Goal: Obtain resource: Download file/media

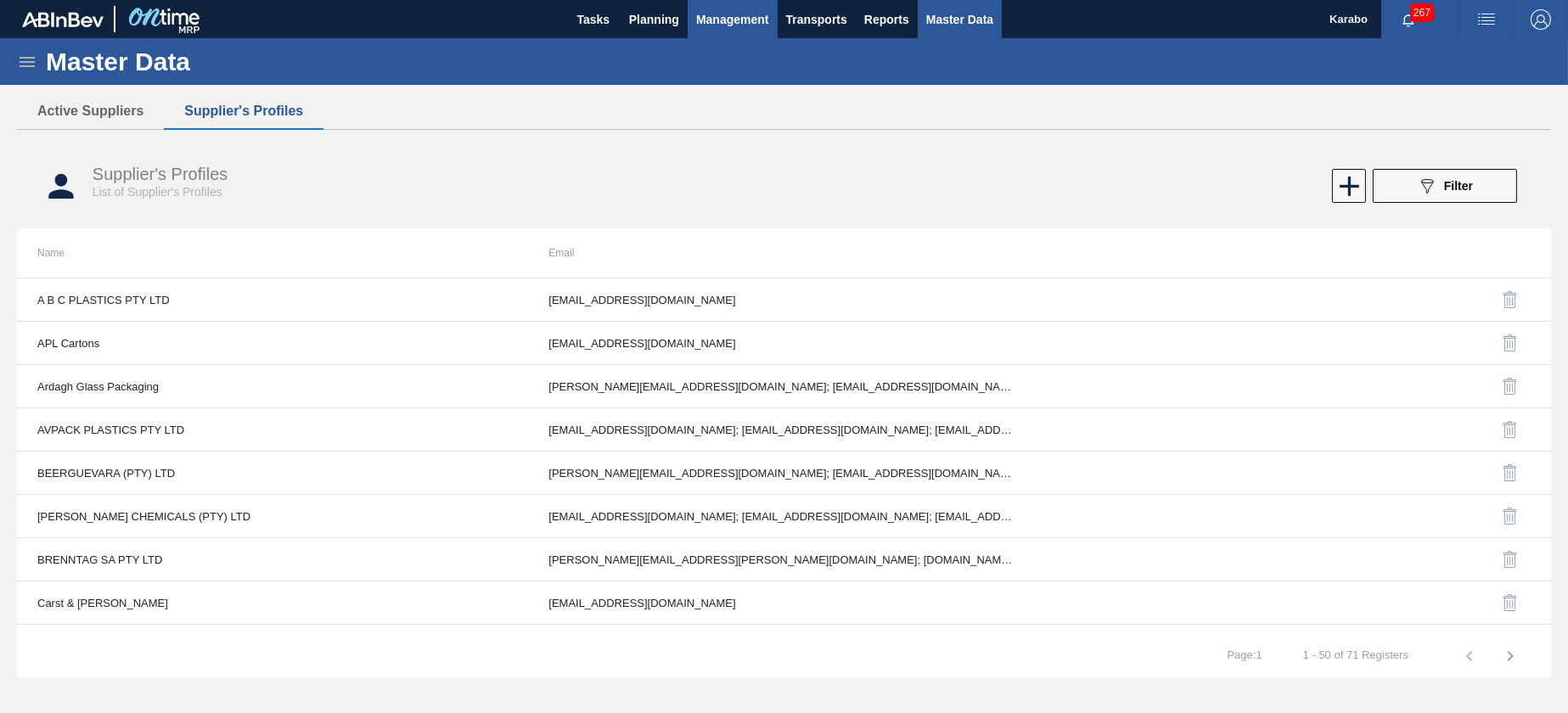
scroll to position [1677, 0]
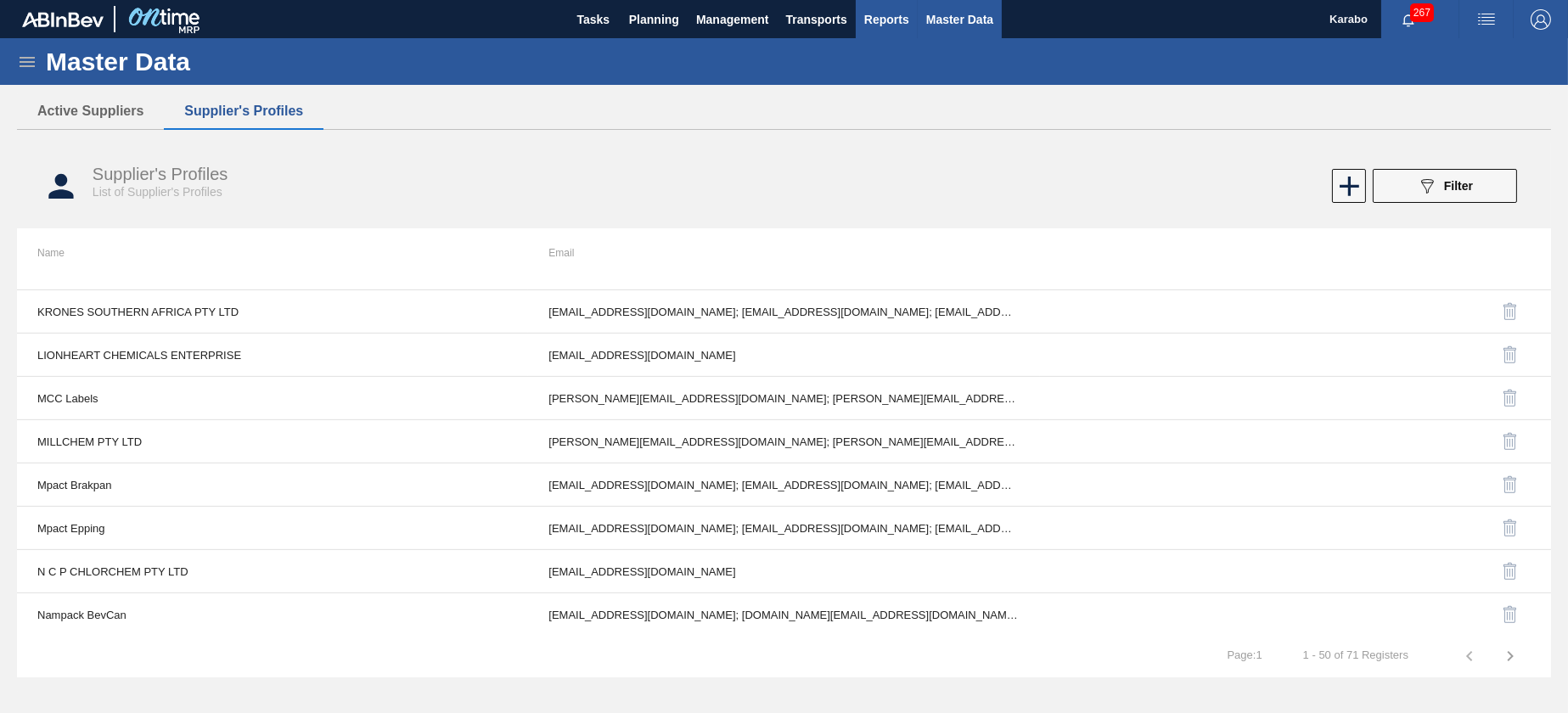
drag, startPoint x: 870, startPoint y: 19, endPoint x: 878, endPoint y: 34, distance: 17.0
click at [870, 18] on span "Reports" at bounding box center [886, 19] width 45 height 20
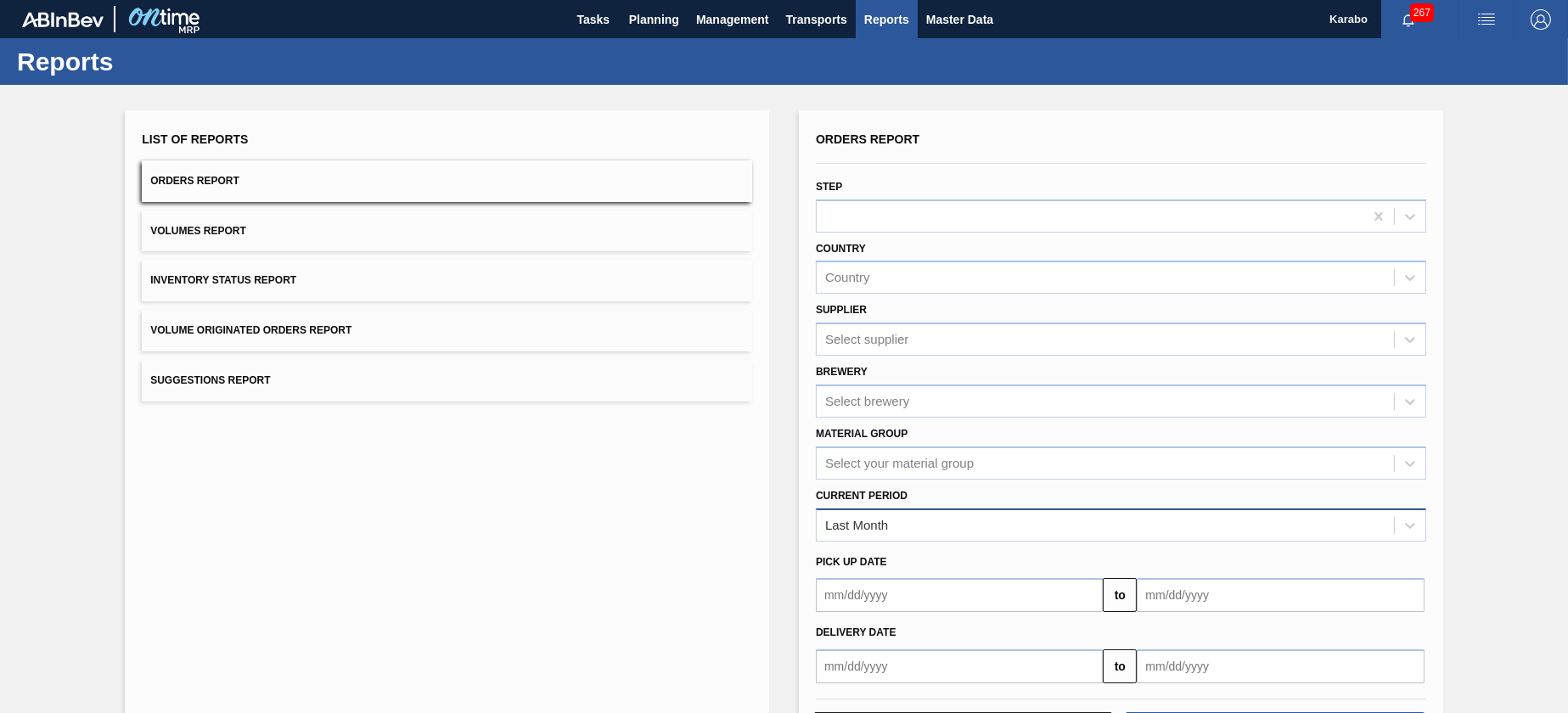
click at [982, 515] on div "Last Month" at bounding box center [1105, 525] width 577 height 25
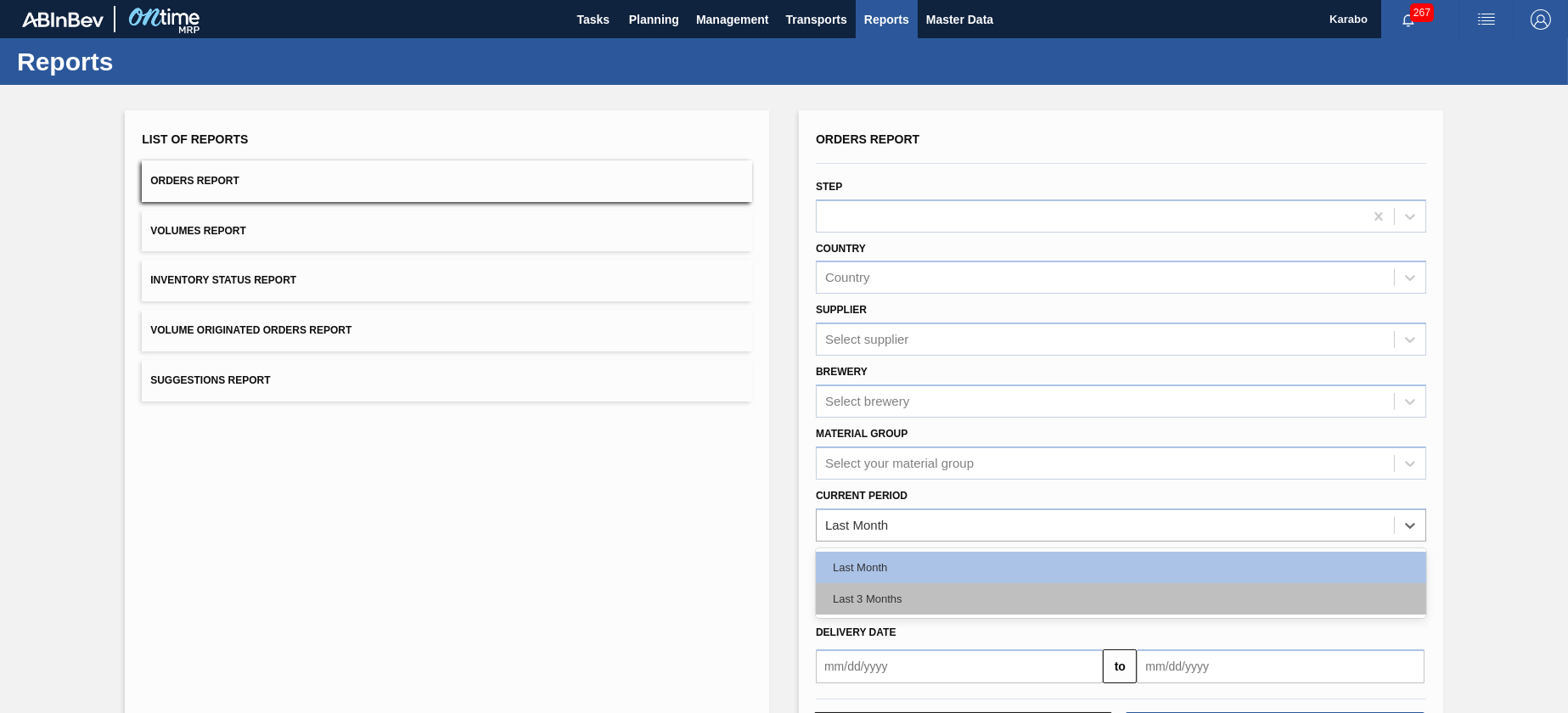
click at [955, 604] on div "Last 3 Months" at bounding box center [1121, 599] width 610 height 32
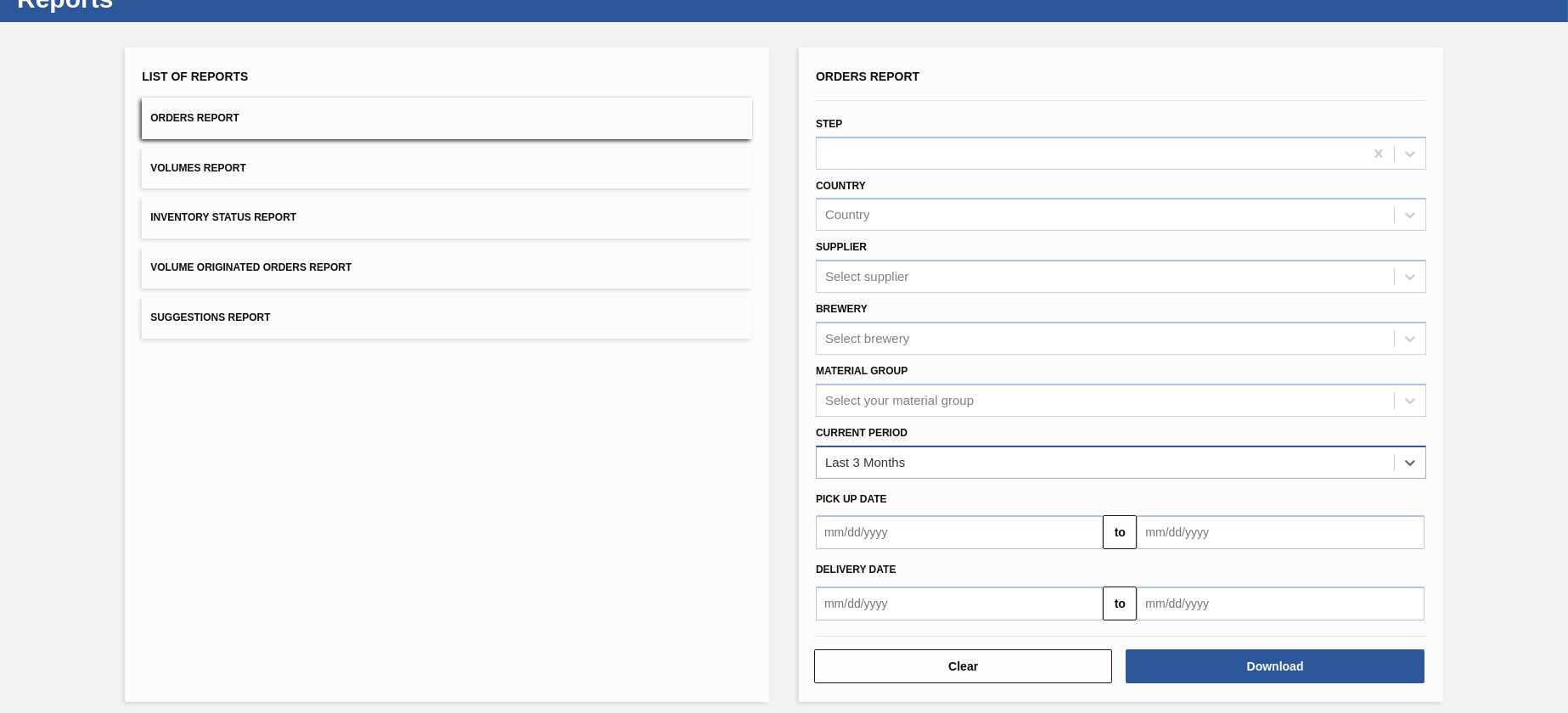
scroll to position [71, 0]
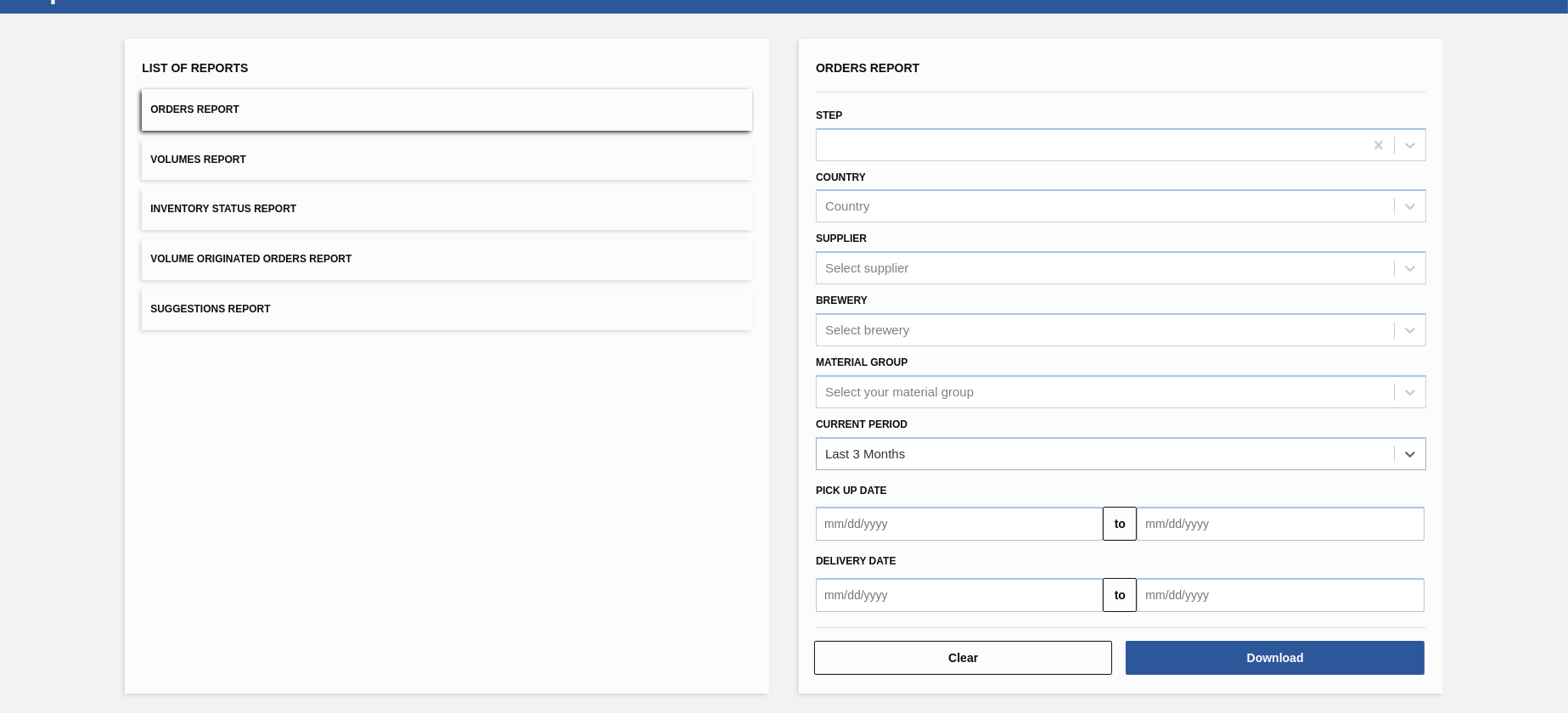
click at [1197, 588] on input "text" at bounding box center [1280, 595] width 287 height 34
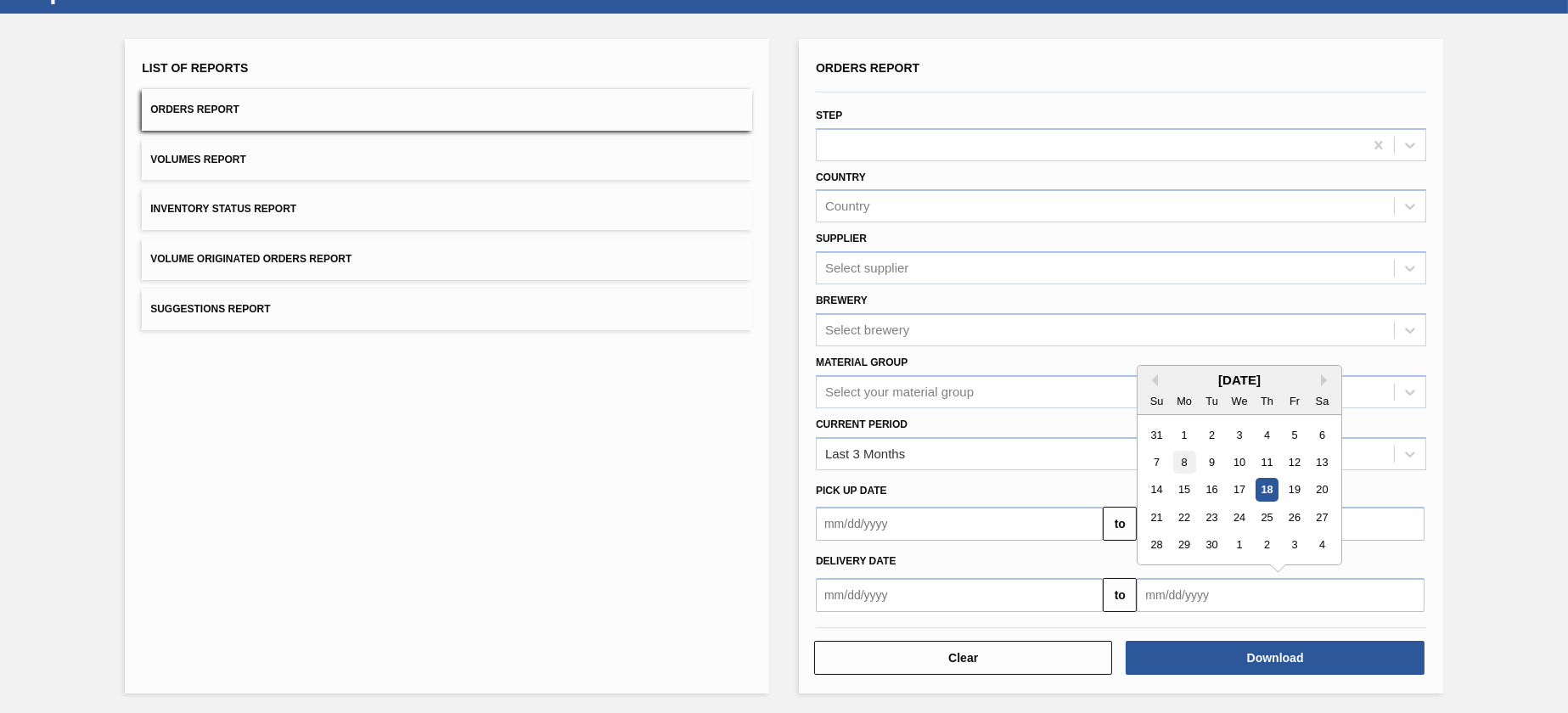
click at [1187, 456] on div "8" at bounding box center [1184, 462] width 23 height 23
type input "[DATE]"
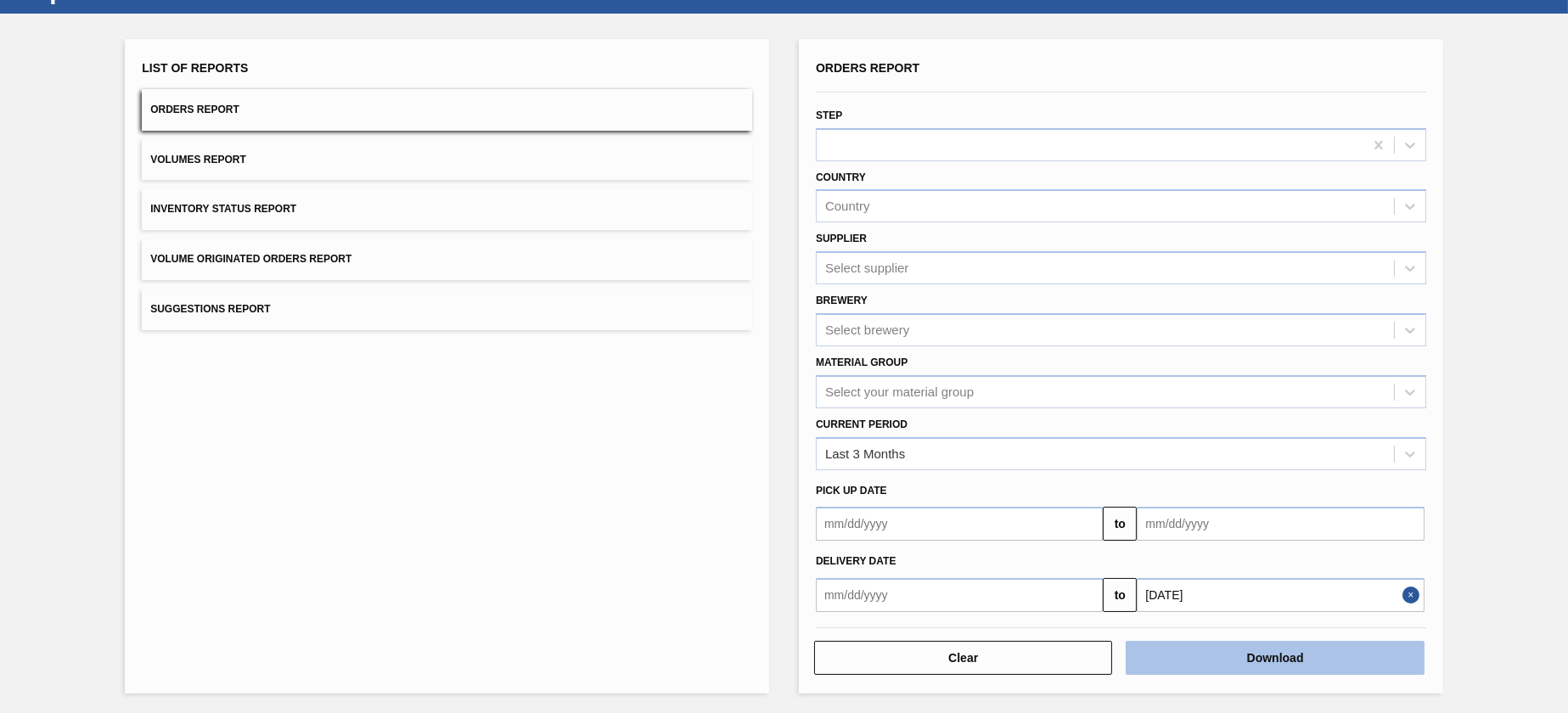
click at [1267, 647] on button "Download" at bounding box center [1274, 658] width 298 height 34
click at [782, 454] on div "List of Reports Orders Report Volumes Report Inventory Status Report Volume Ori…" at bounding box center [784, 364] width 1568 height 702
